Goal: Task Accomplishment & Management: Use online tool/utility

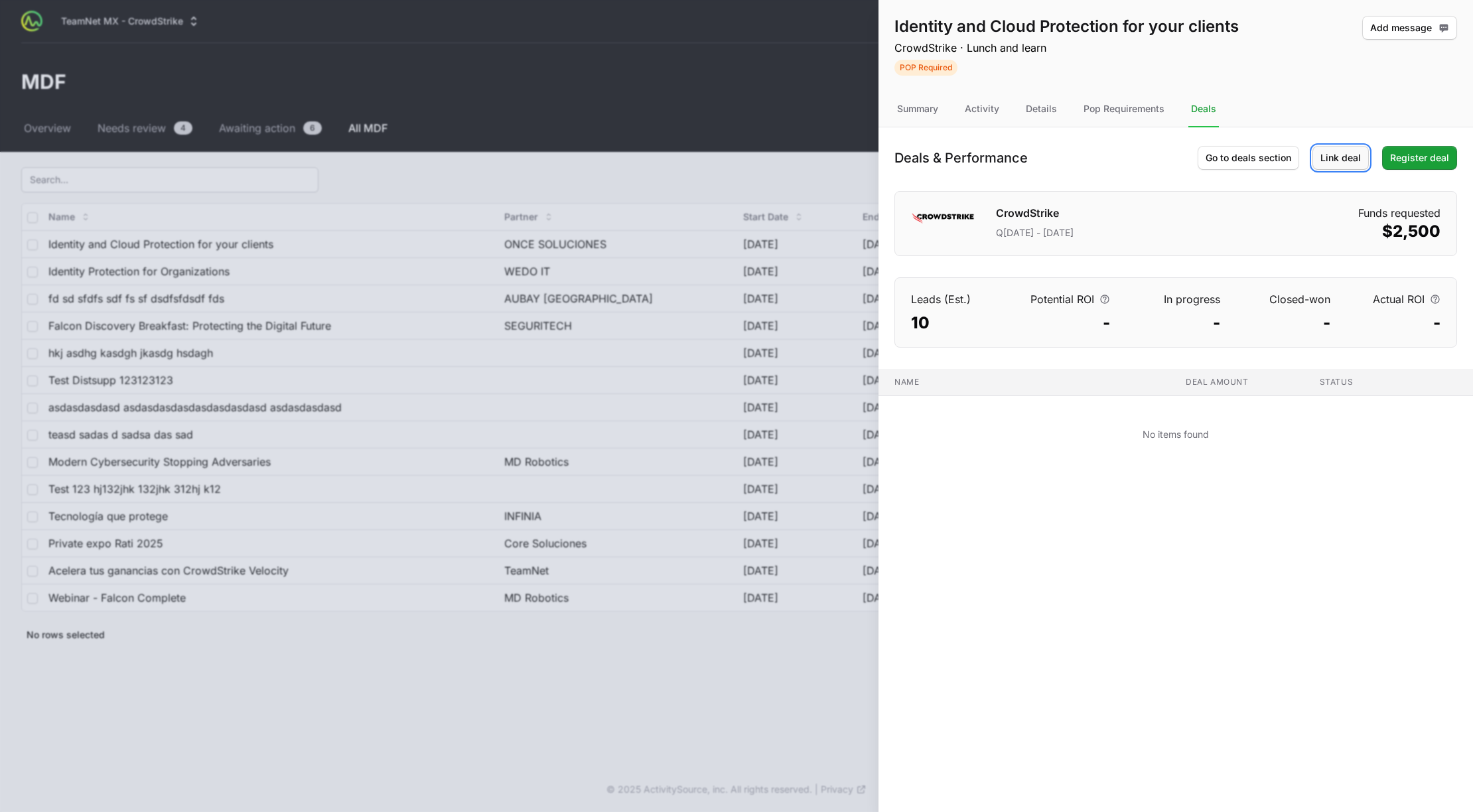
click at [1344, 161] on span "Link deal" at bounding box center [1340, 158] width 40 height 16
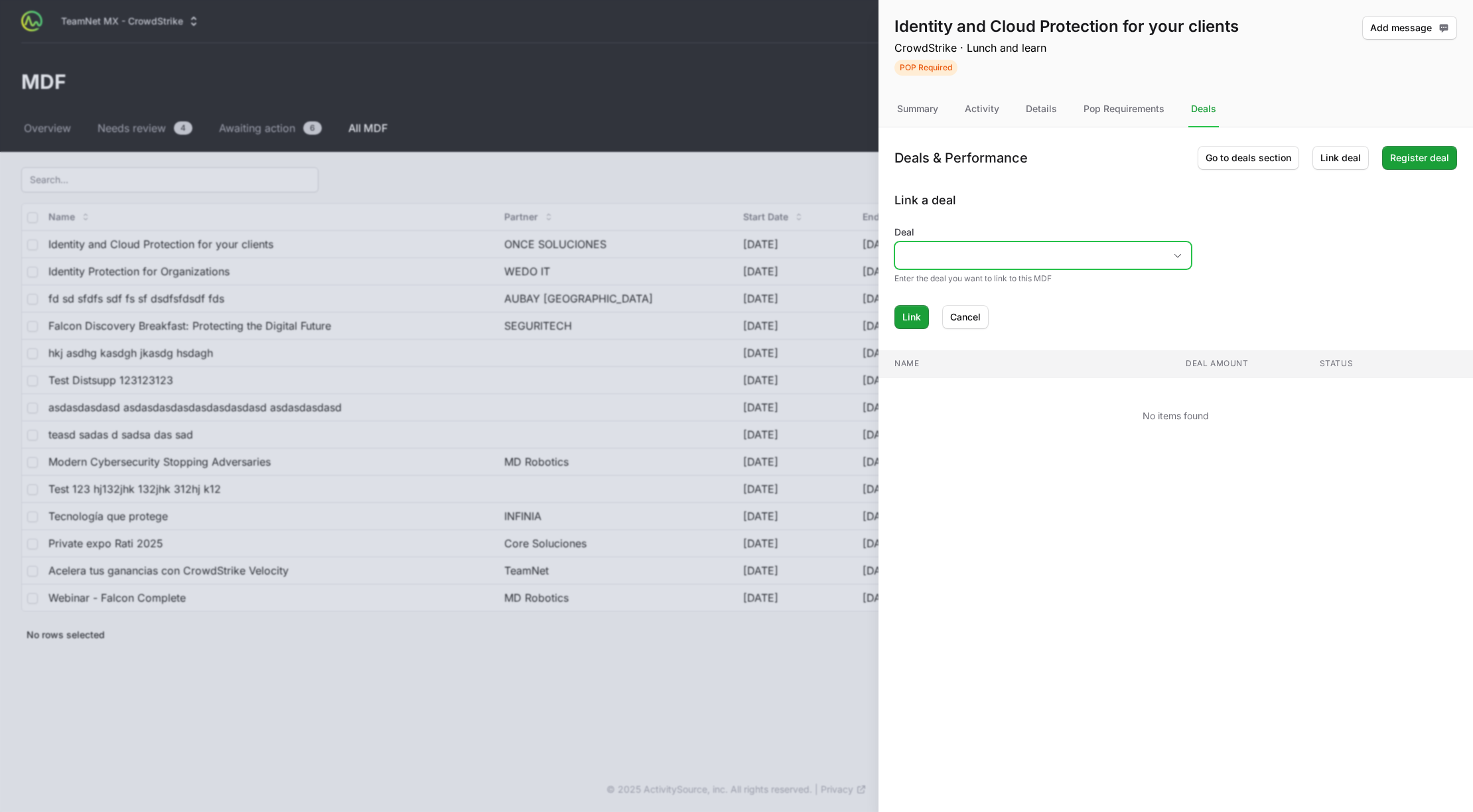
click at [1123, 244] on input "Deal" at bounding box center [1030, 255] width 269 height 27
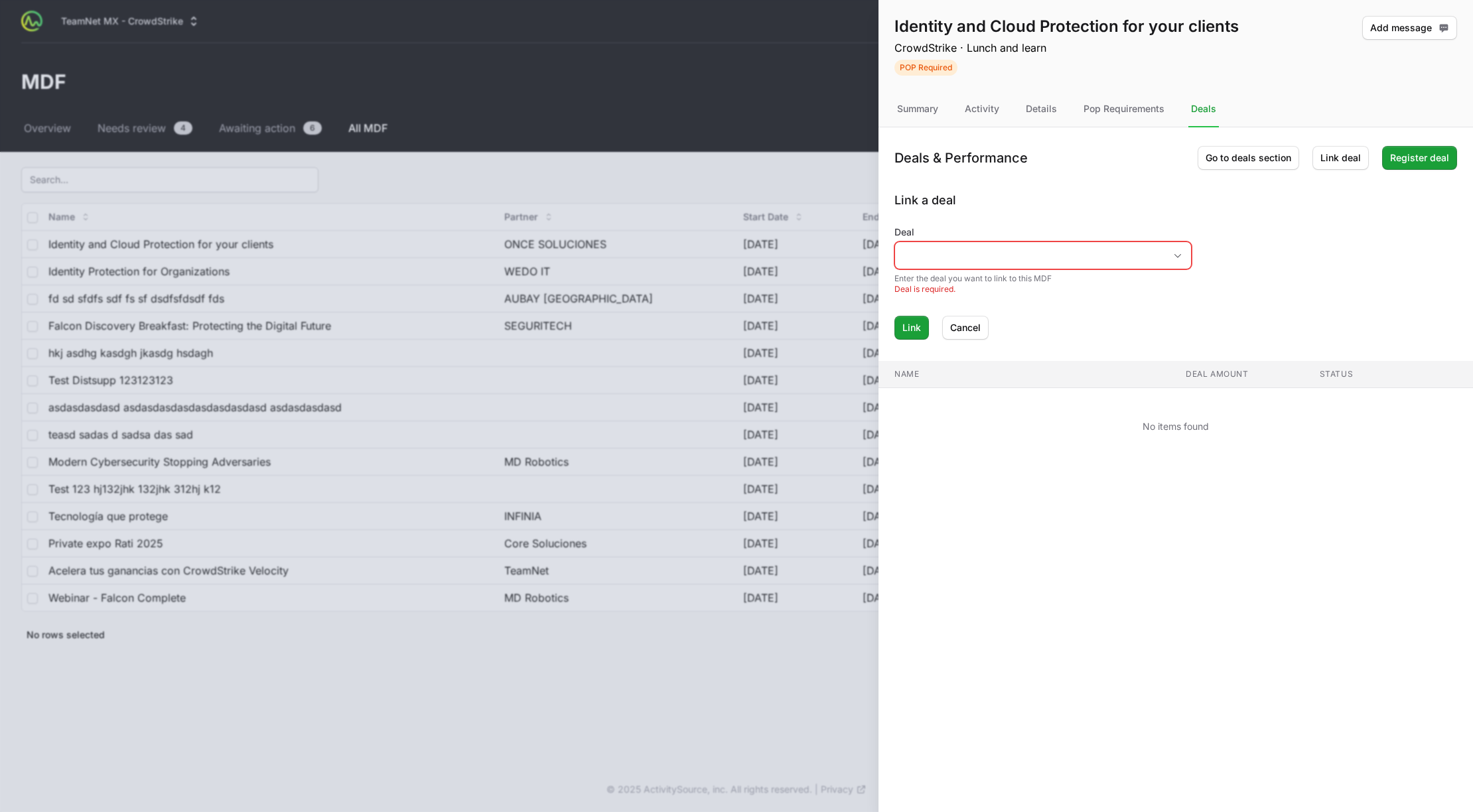
click at [1098, 219] on div "Link a deal Deal Enter the deal you want to link to this MDF Deal is required. …" at bounding box center [1176, 265] width 563 height 149
click at [962, 323] on span "Cancel" at bounding box center [965, 327] width 30 height 16
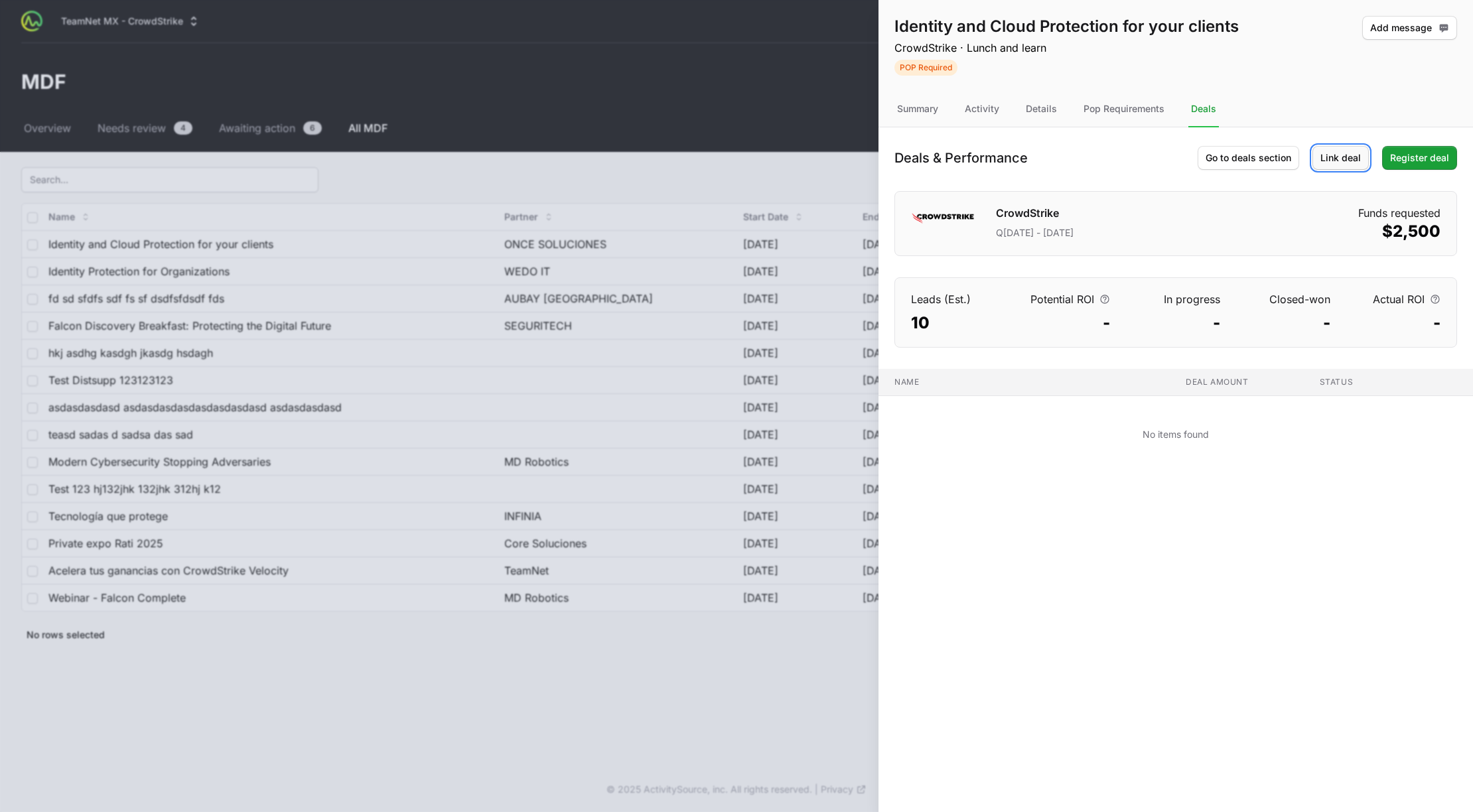
click at [1332, 149] on button "Link deal" at bounding box center [1341, 158] width 56 height 24
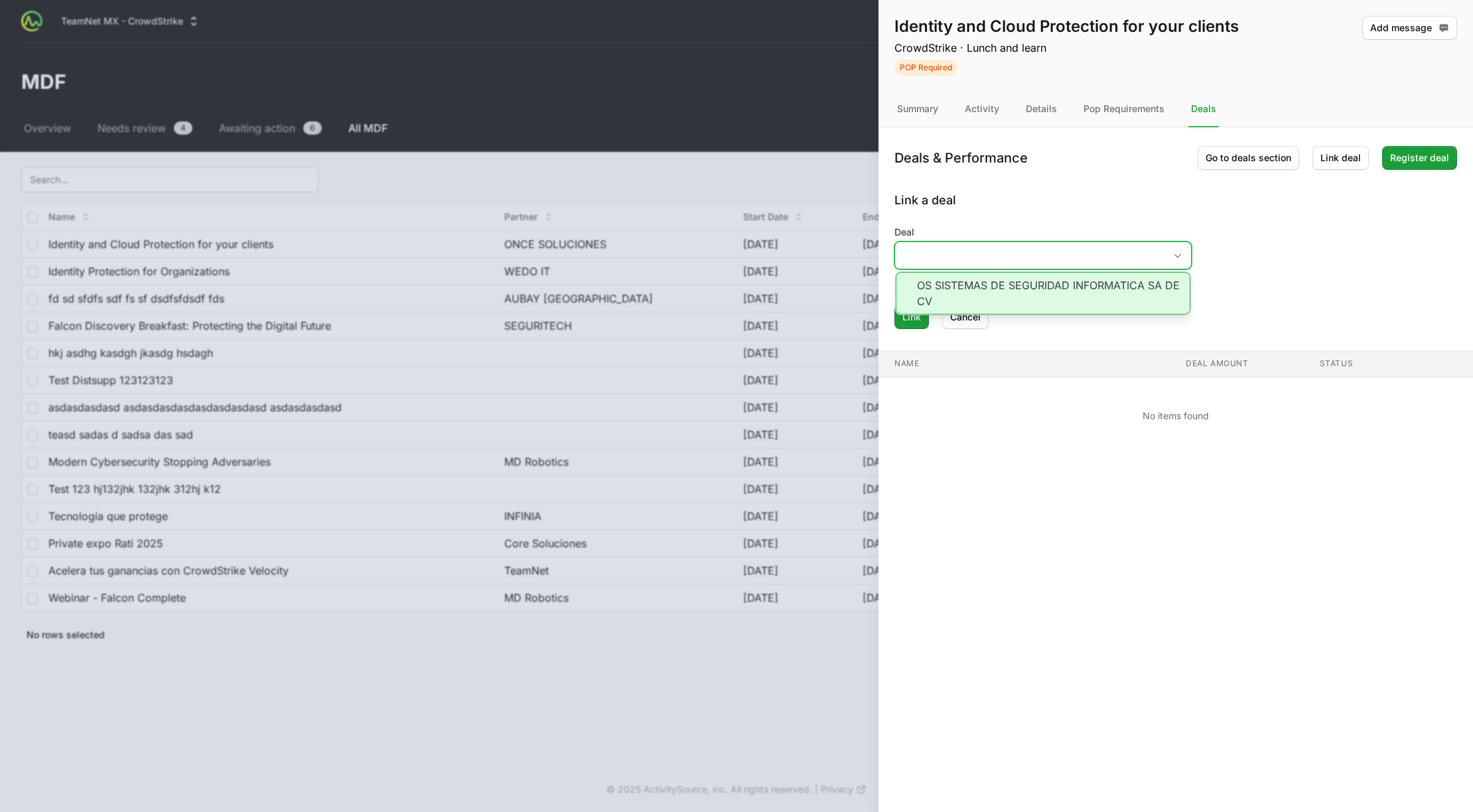
click at [1019, 262] on input "Deal" at bounding box center [1030, 255] width 269 height 27
click at [1045, 293] on li "OS SISTEMAS DE SEGURIDAD INFORMATICA SA DE CV" at bounding box center [1043, 293] width 295 height 42
type input "OS SISTEMAS DE SEGURIDAD INFORMATICA SA DE CV"
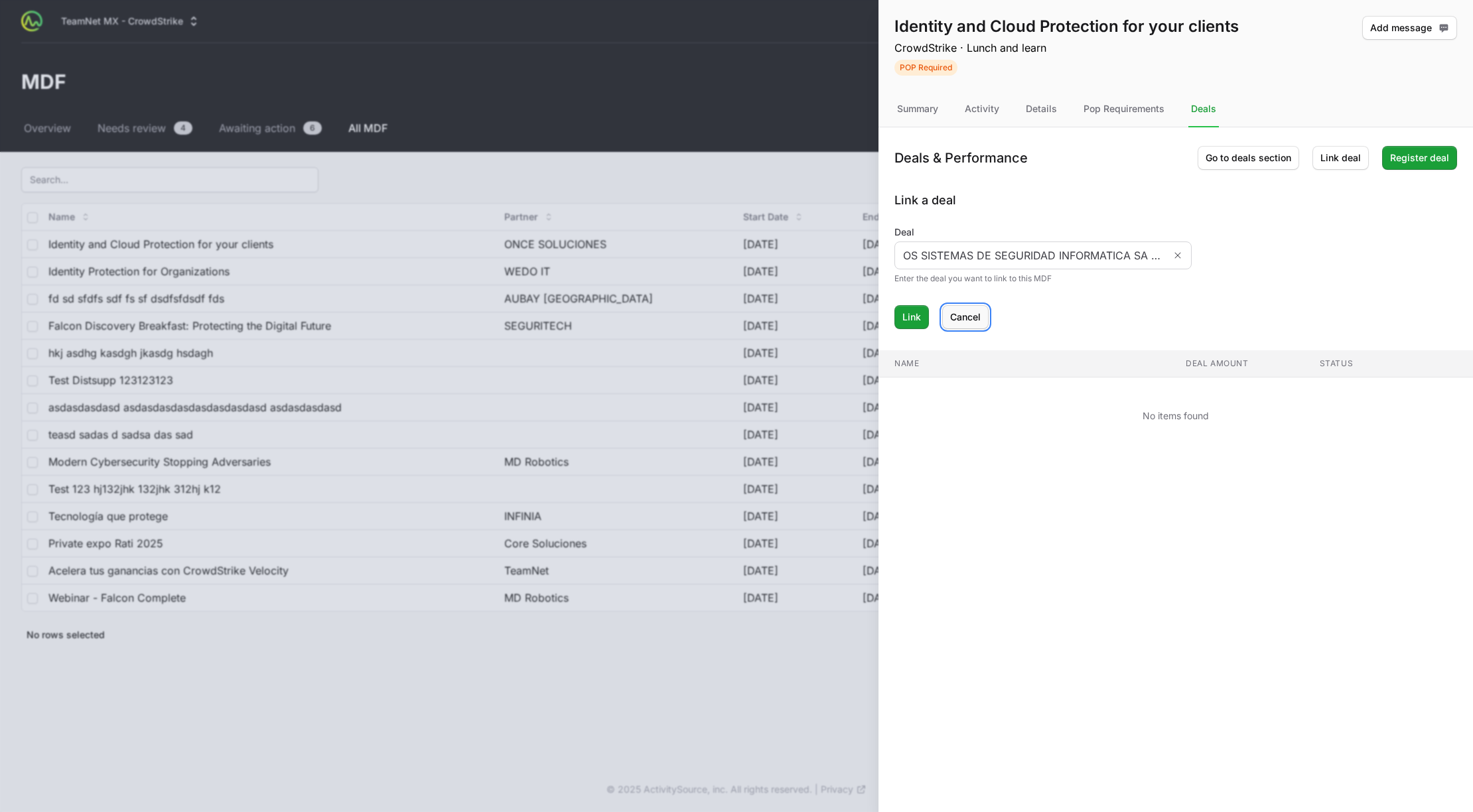
click at [971, 317] on span "Cancel" at bounding box center [965, 317] width 30 height 16
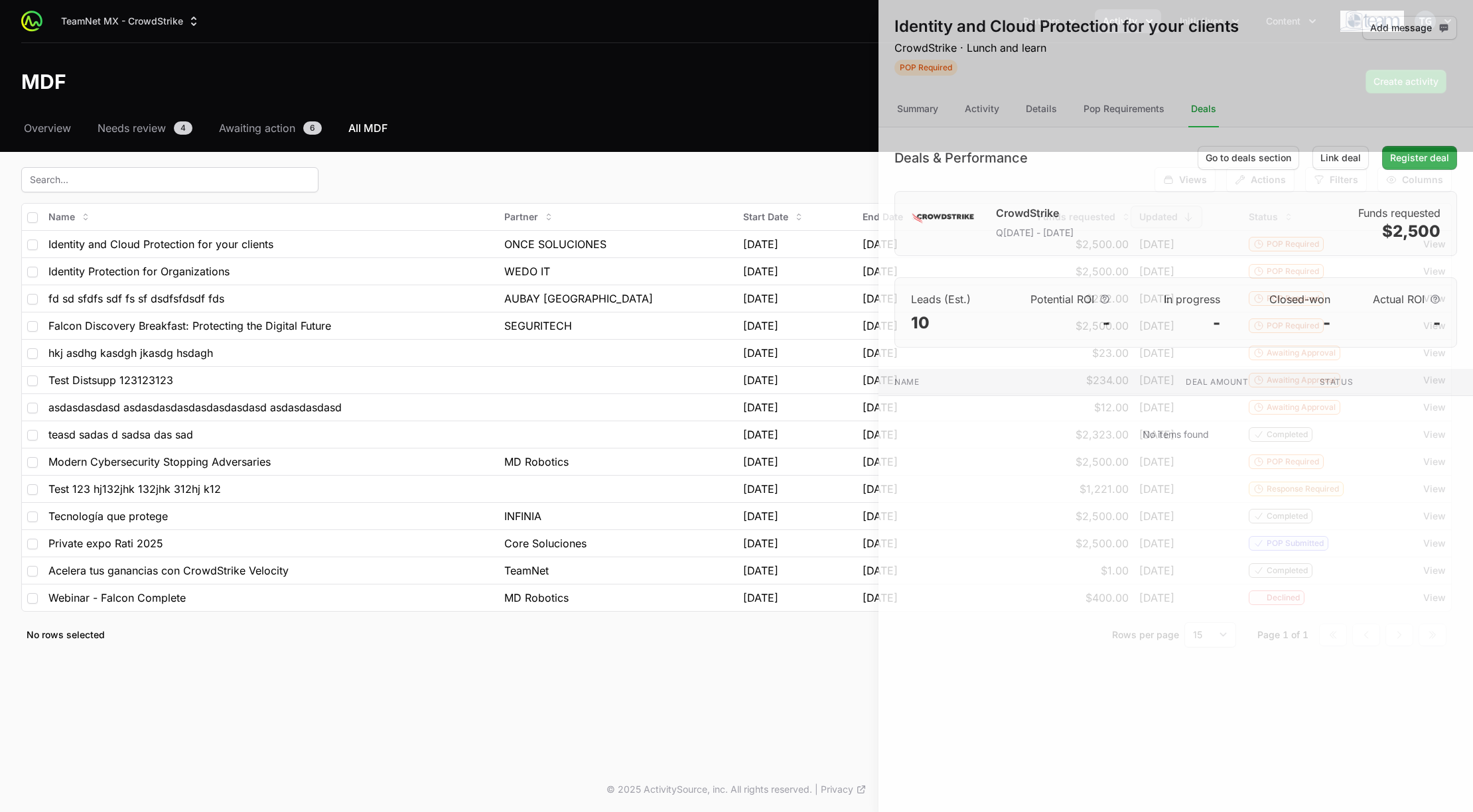
click at [781, 318] on div at bounding box center [736, 406] width 1473 height 812
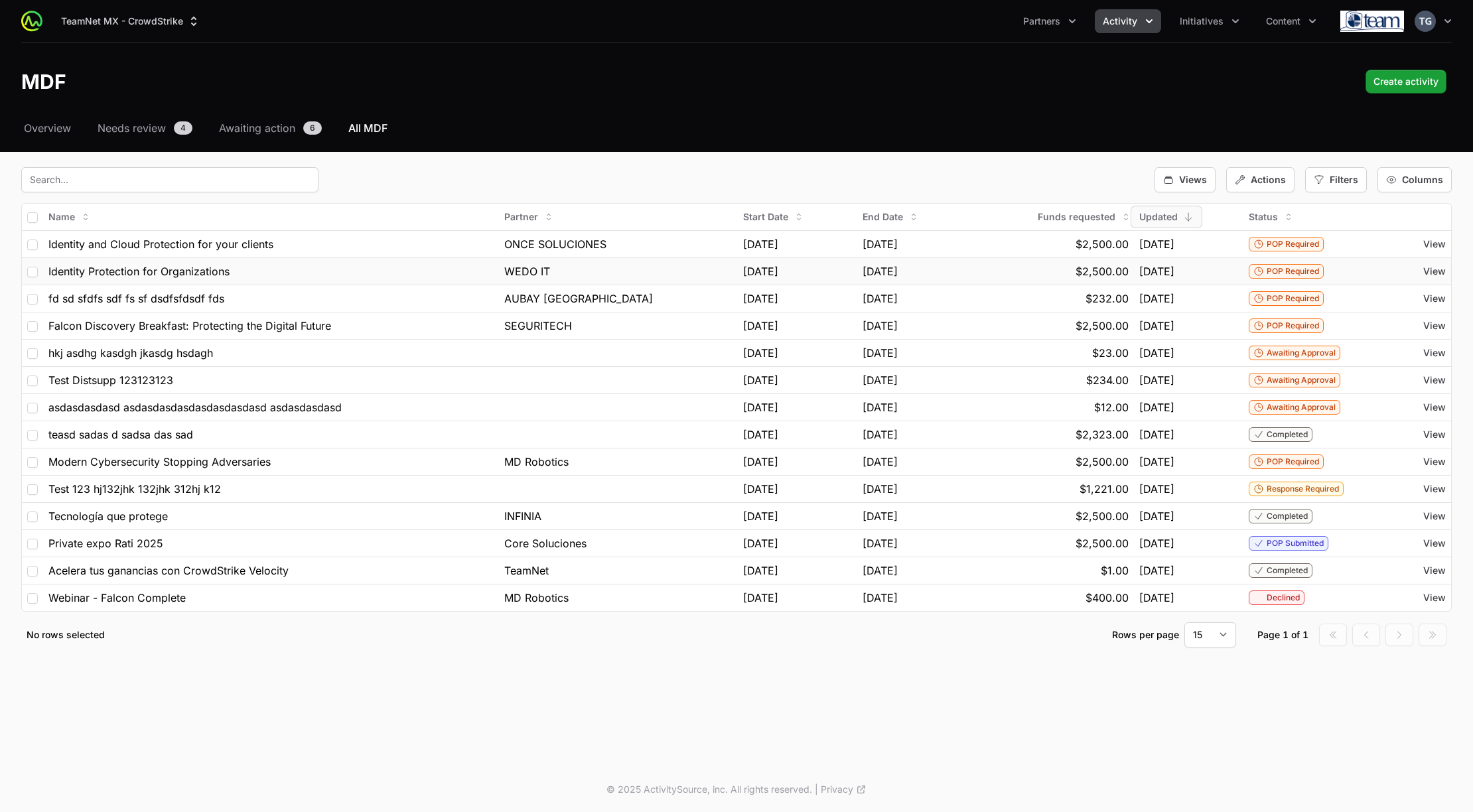
click at [1008, 279] on td "$2,500.00" at bounding box center [1051, 271] width 164 height 28
click at [1018, 271] on div "$2,500.00" at bounding box center [1051, 271] width 153 height 16
click at [1435, 272] on span "View" at bounding box center [1435, 271] width 23 height 13
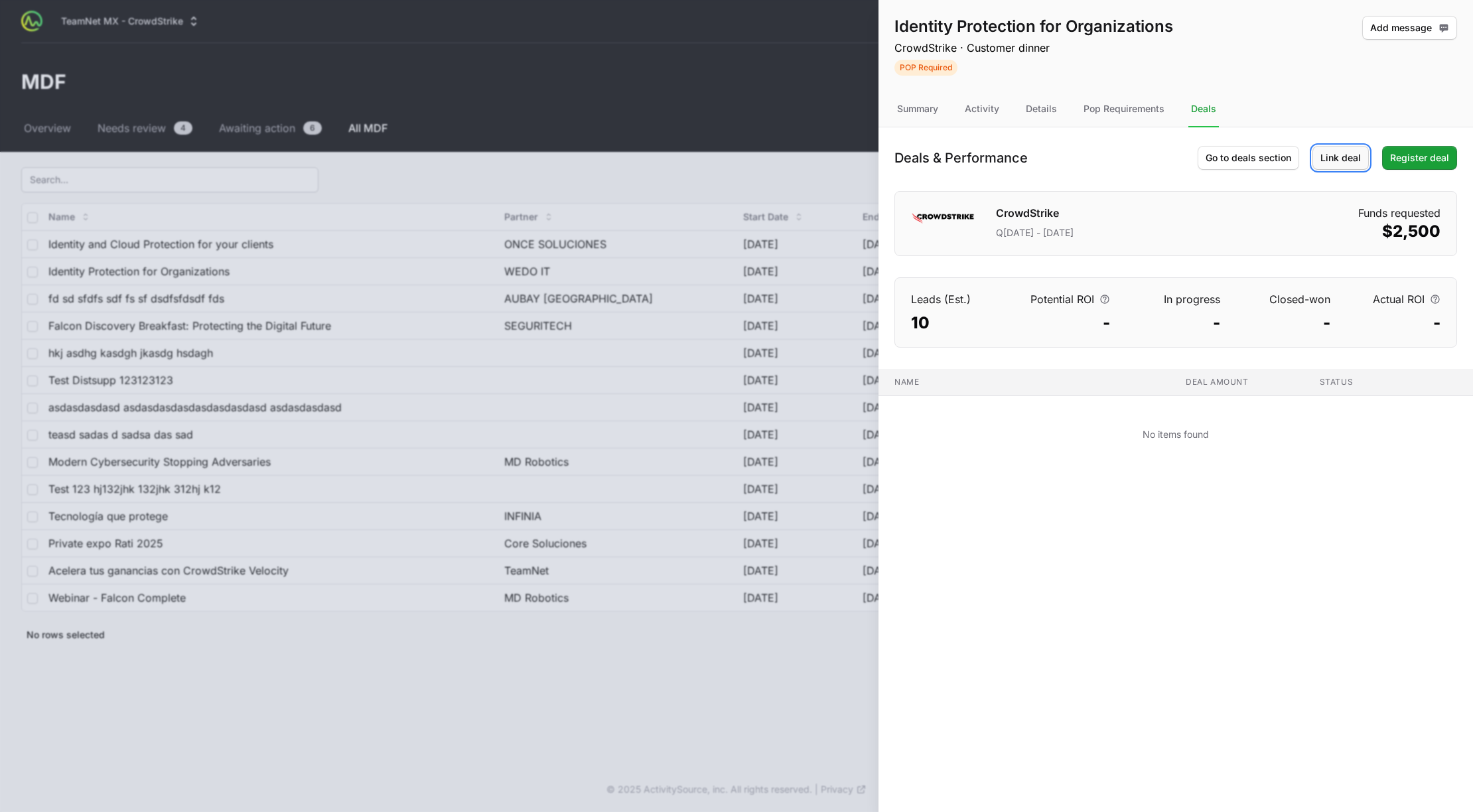
click at [1335, 152] on span "Link deal" at bounding box center [1340, 158] width 40 height 16
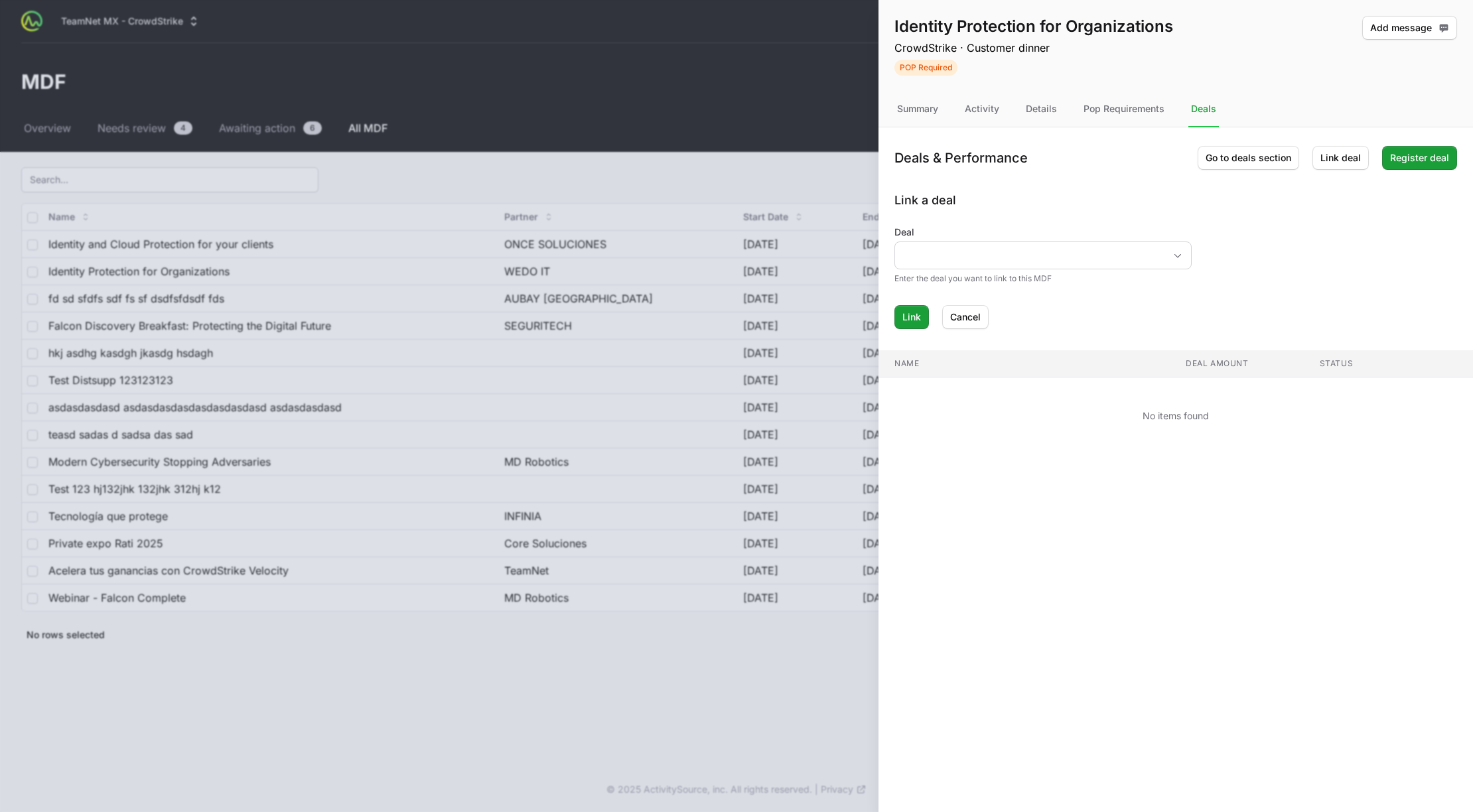
click at [1029, 241] on div "Deal" at bounding box center [1043, 248] width 297 height 44
click at [1031, 250] on input "Deal" at bounding box center [1030, 255] width 269 height 27
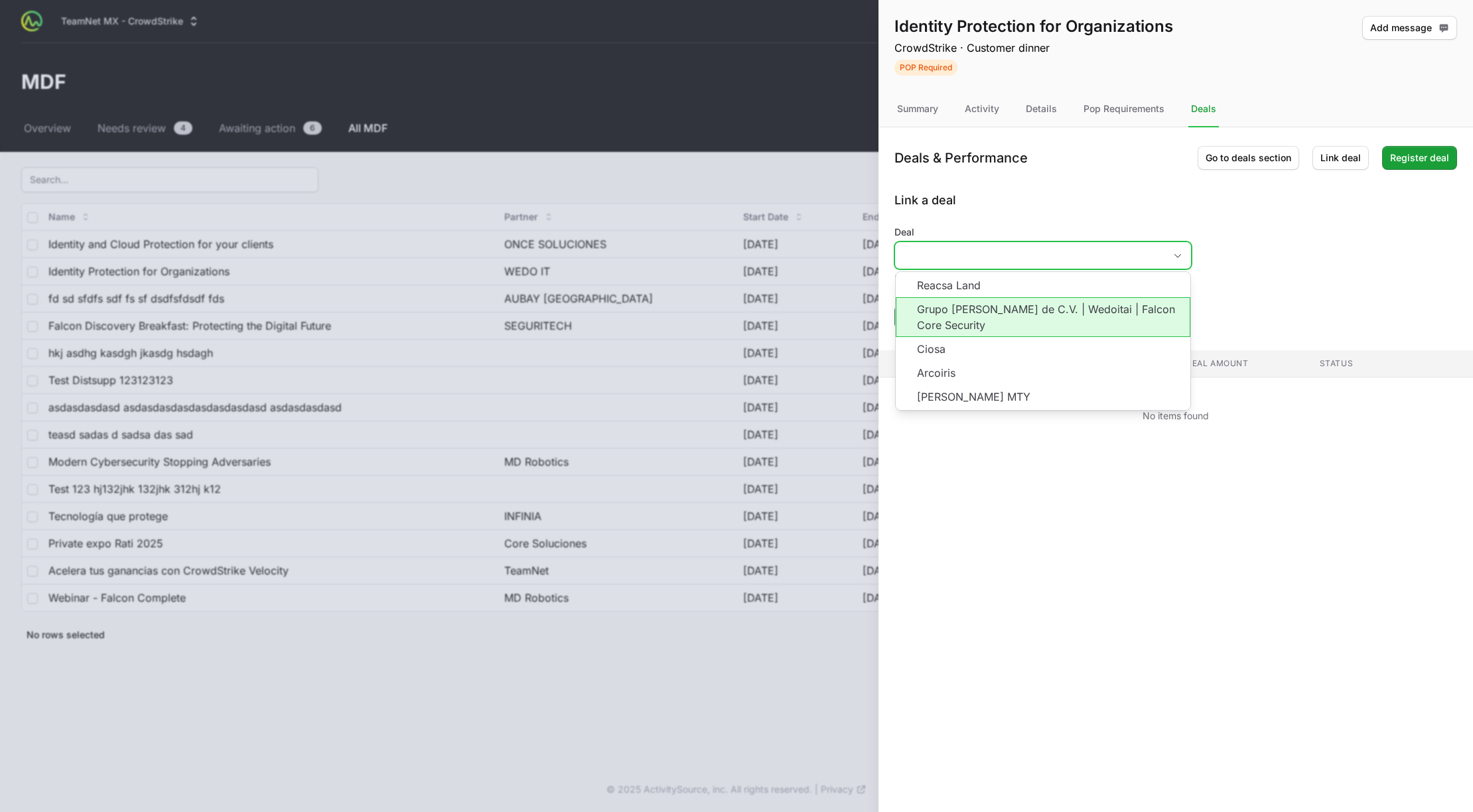
click at [1048, 322] on li "Grupo [PERSON_NAME] de C.V. | Wedoitai | Falcon Core Security" at bounding box center [1043, 317] width 295 height 40
type input "Grupo [PERSON_NAME] de C.V. | Wedoitai | Falcon Core Security"
